Goal: Check status: Check status

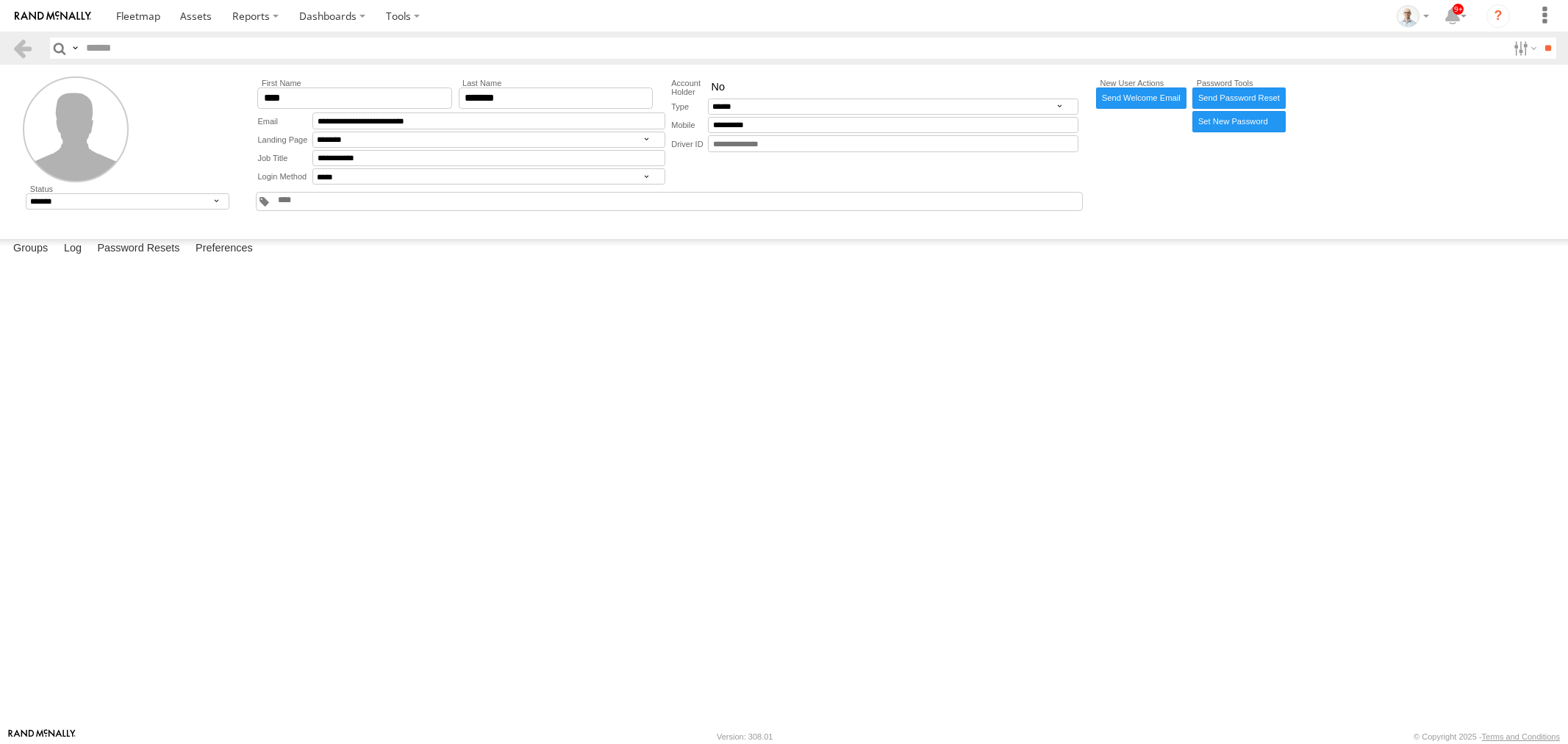
select select "******"
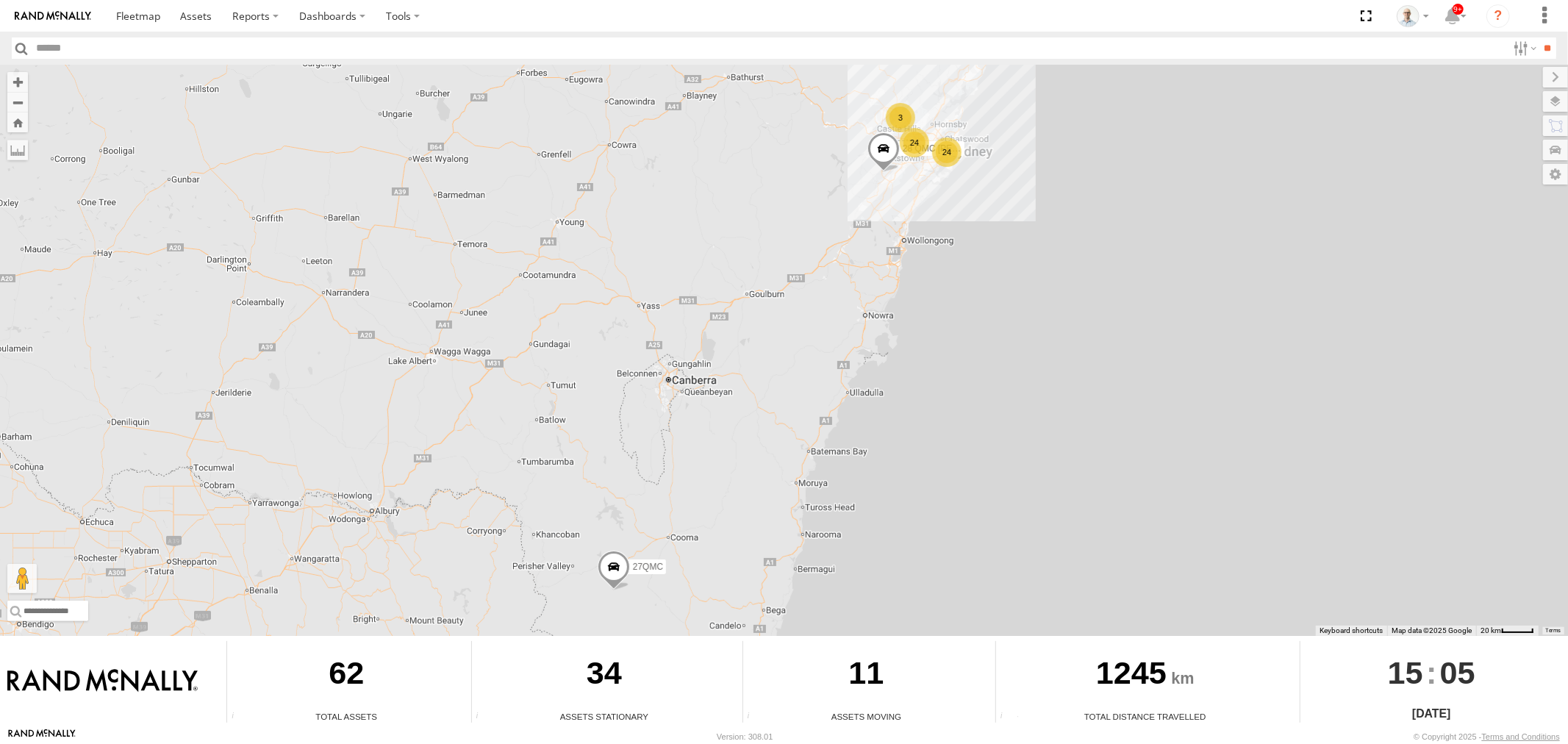
click at [912, 133] on div "24" at bounding box center [914, 143] width 29 height 29
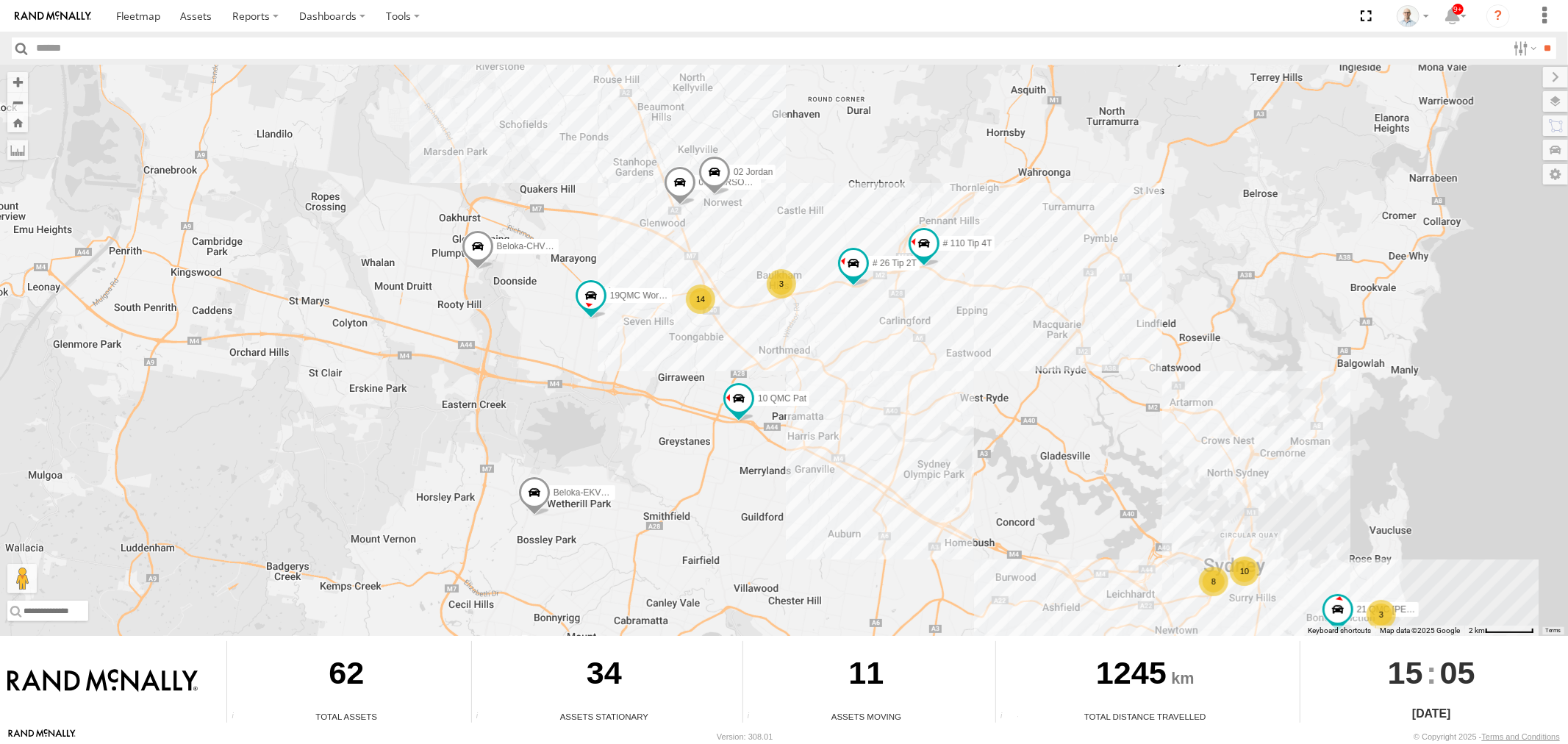
drag, startPoint x: 802, startPoint y: 474, endPoint x: 730, endPoint y: 486, distance: 73.0
click at [732, 486] on div "28 QMC [PERSON_NAME] 27QMC 10 8 10 QMC Pat 14 21 QMC Pat Junior 01 [PERSON_NAME…" at bounding box center [784, 350] width 1568 height 571
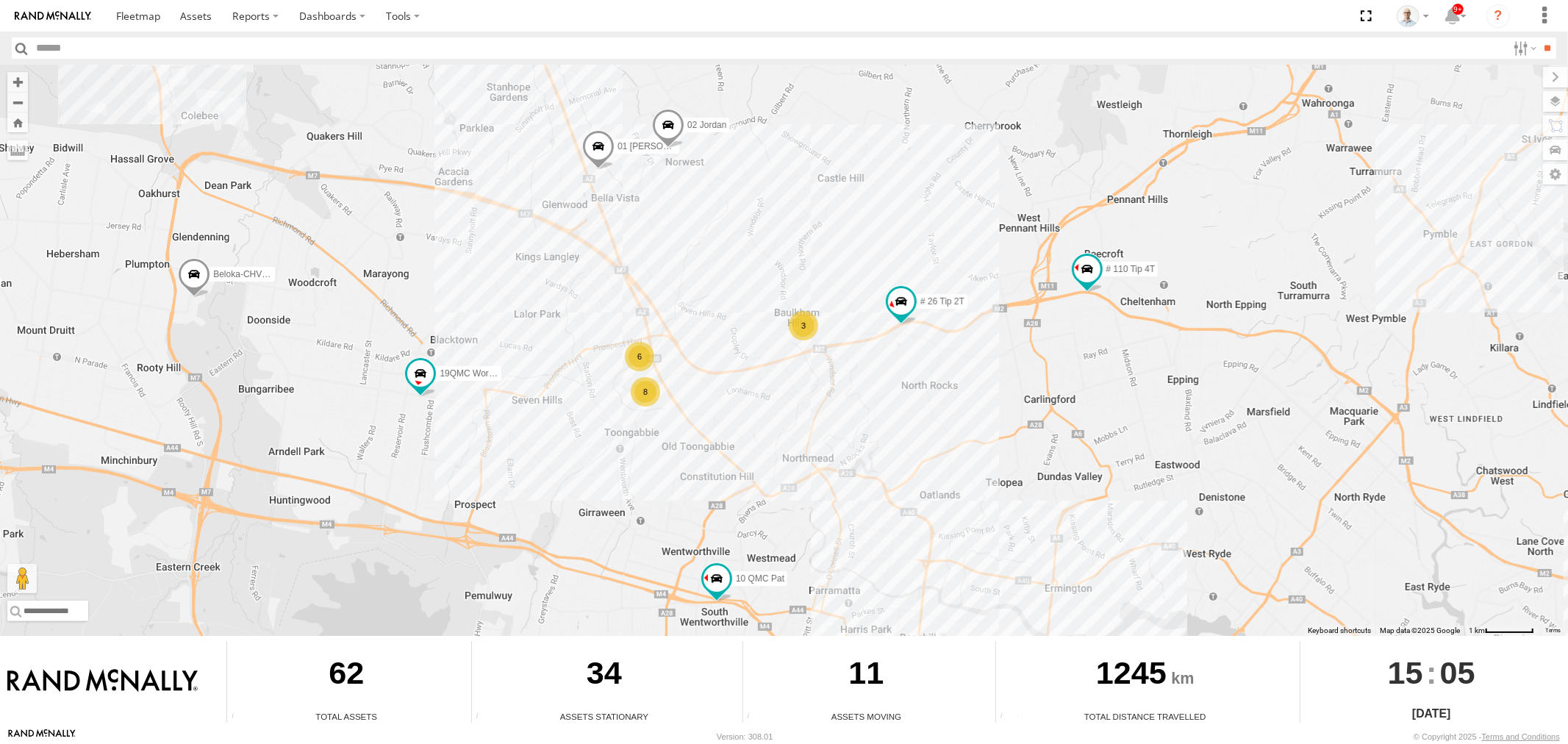
drag, startPoint x: 753, startPoint y: 292, endPoint x: 795, endPoint y: 331, distance: 57.3
click at [795, 331] on div "3" at bounding box center [803, 325] width 29 height 29
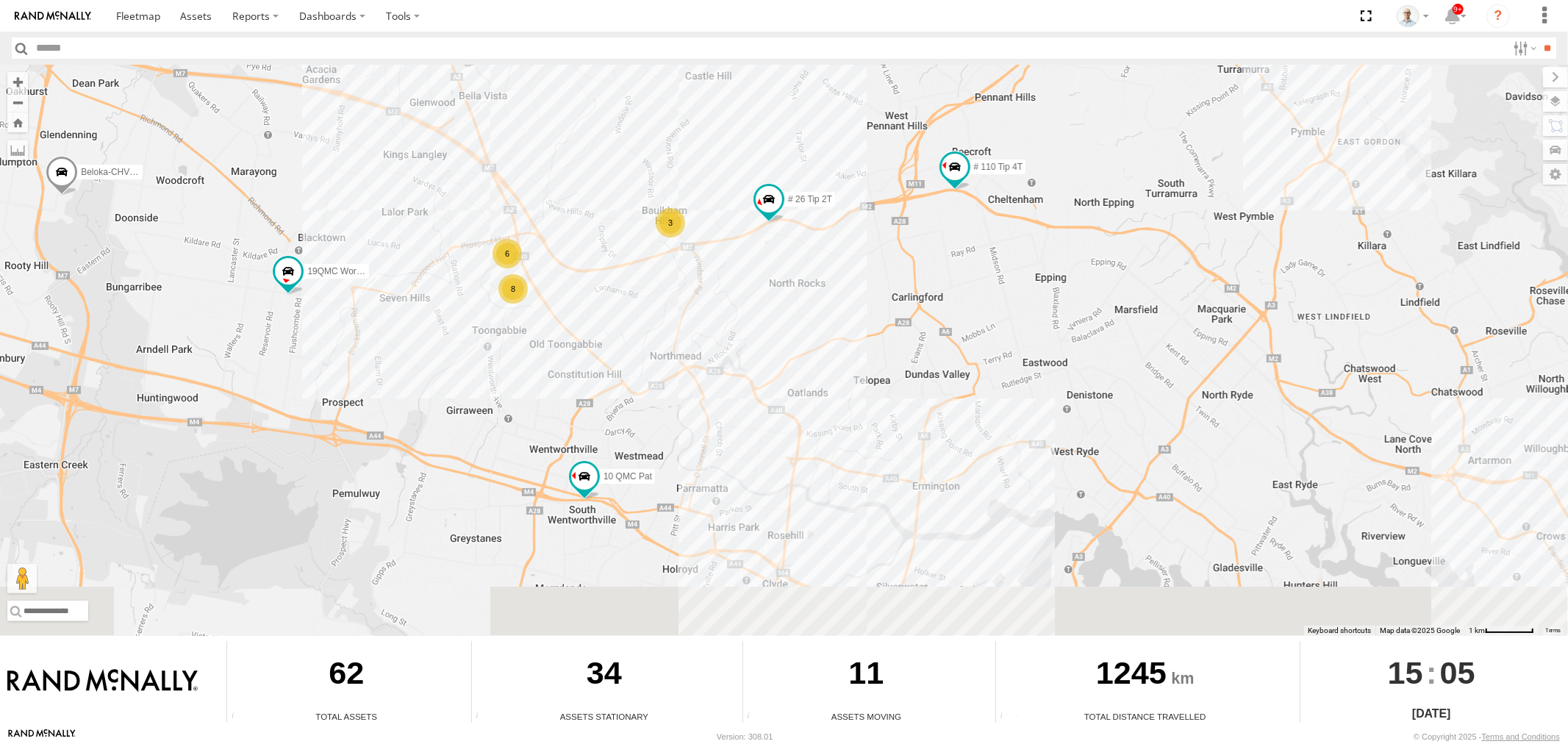
drag, startPoint x: 895, startPoint y: 484, endPoint x: 671, endPoint y: 112, distance: 434.2
click at [671, 112] on div "28 QMC [PERSON_NAME] 27QMC 10 QMC Pat 21 QMC Pat Junior 01 [PERSON_NAME] # 26 T…" at bounding box center [784, 350] width 1568 height 571
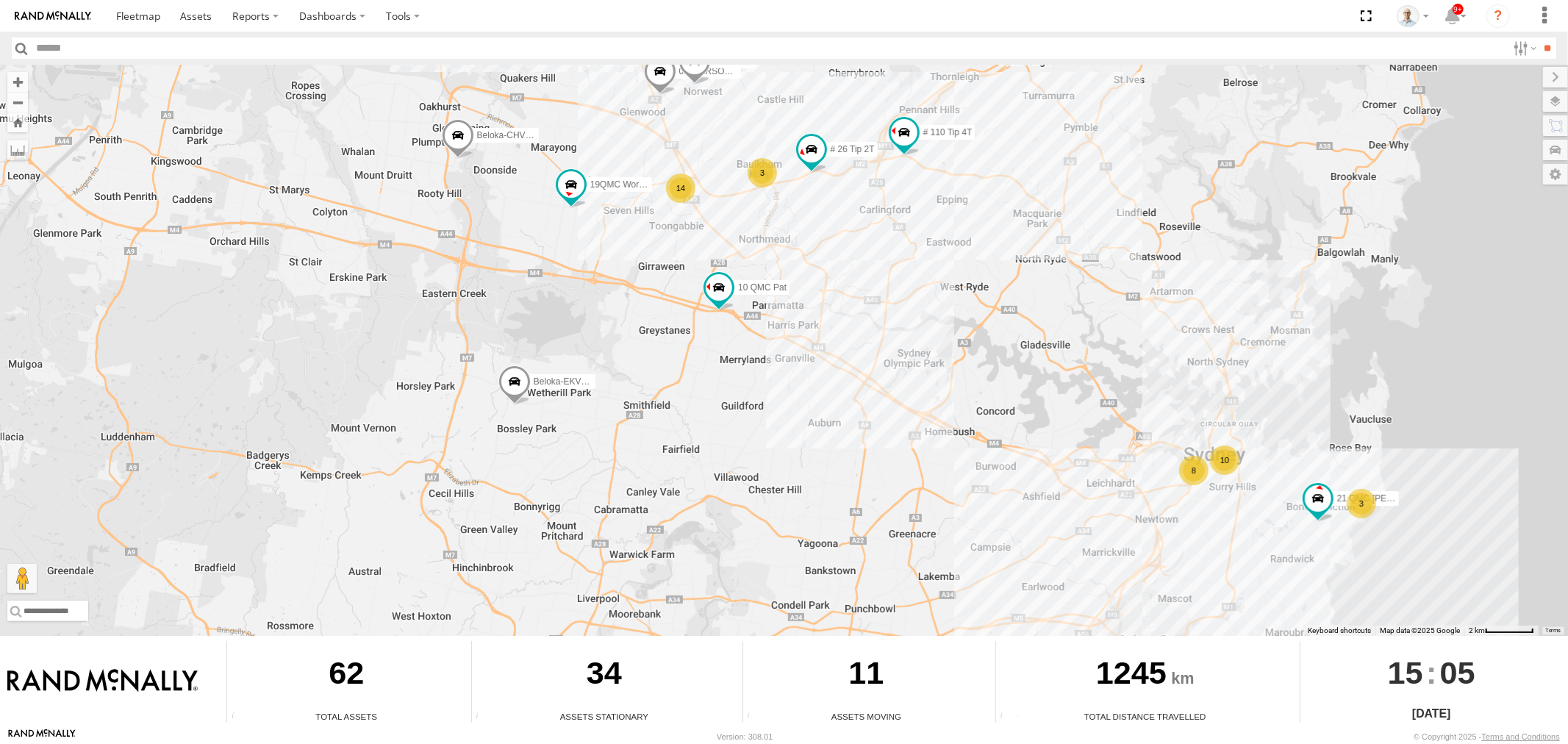
click at [1195, 472] on div "8" at bounding box center [1194, 470] width 29 height 29
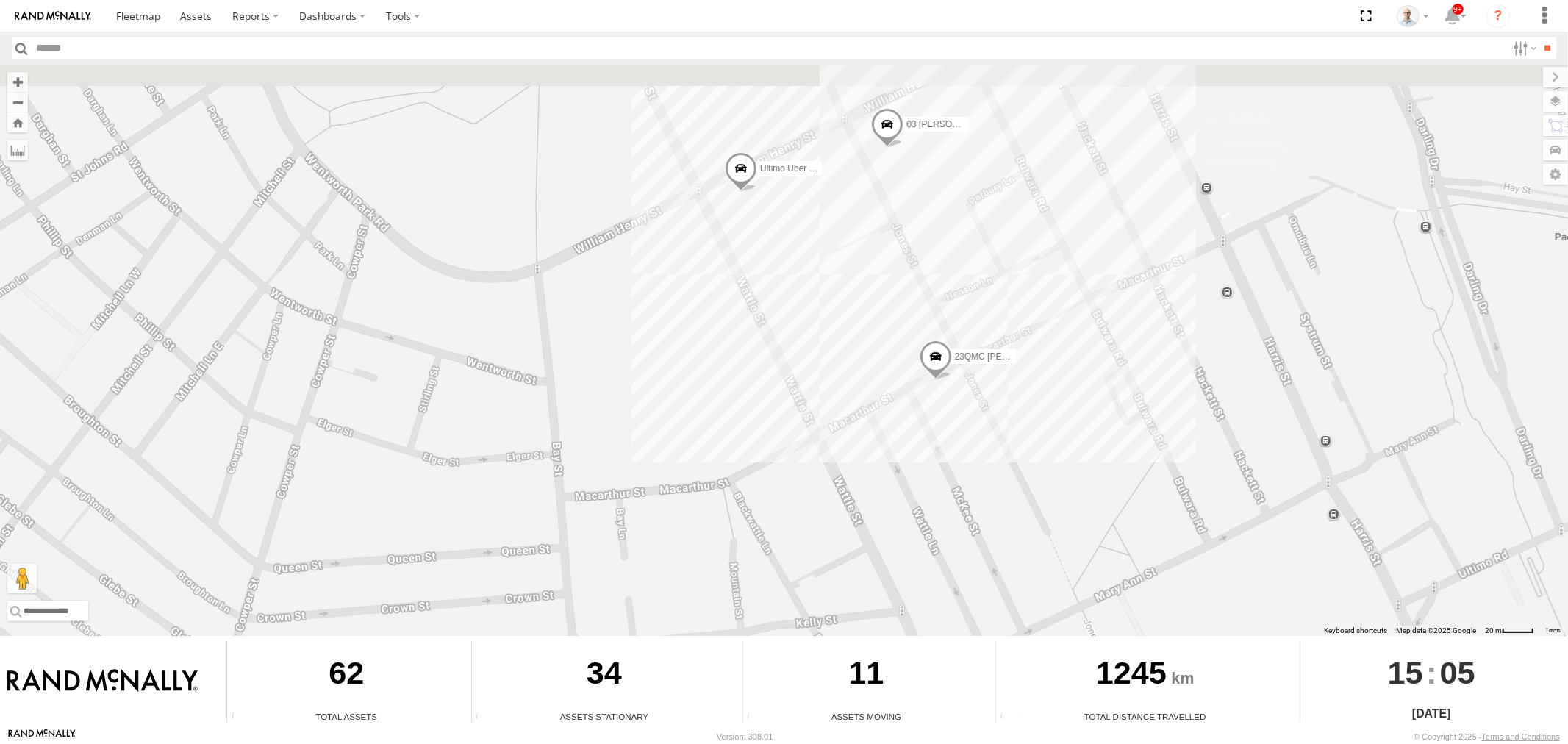
drag, startPoint x: 862, startPoint y: 444, endPoint x: 862, endPoint y: 464, distance: 20.0
click at [862, 464] on div "28 QMC [PERSON_NAME] 27QMC 10 QMC Pat 21 QMC Pat Junior 01 [PERSON_NAME] # 26 T…" at bounding box center [784, 350] width 1568 height 571
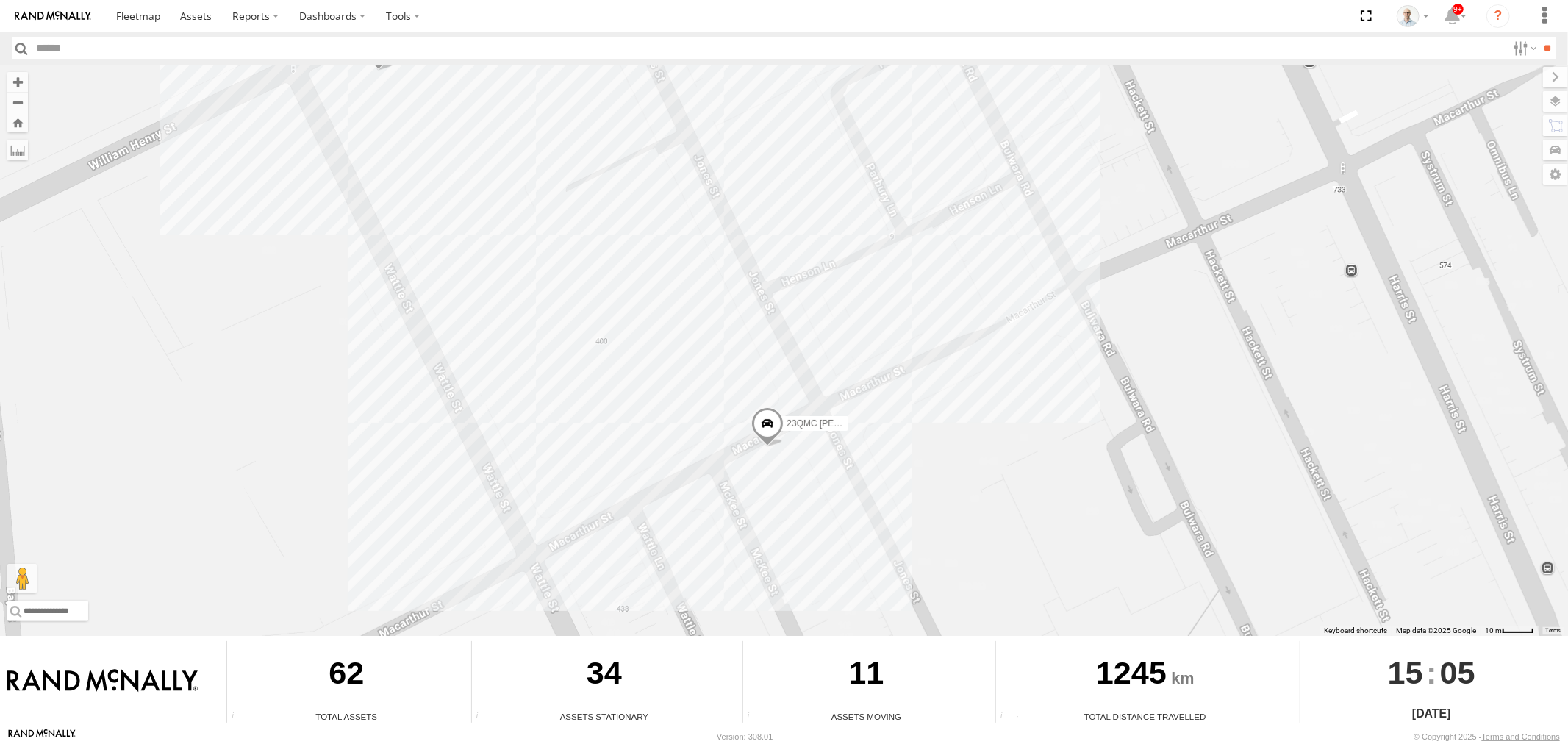
drag, startPoint x: 615, startPoint y: 285, endPoint x: 769, endPoint y: 474, distance: 243.8
click at [767, 474] on div "28 QMC [PERSON_NAME] 27QMC 10 QMC Pat 21 QMC Pat Junior 01 [PERSON_NAME] # 26 T…" at bounding box center [784, 350] width 1568 height 571
